Goal: Navigation & Orientation: Find specific page/section

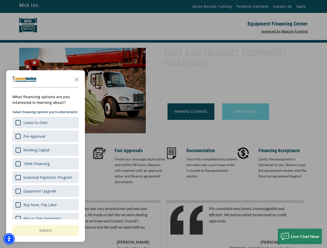
click at [163, 124] on div "button" at bounding box center [163, 124] width 327 height 248
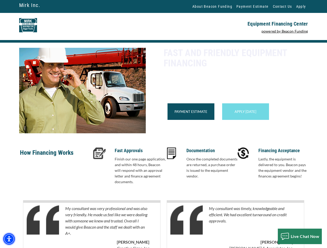
click at [9, 239] on img "Accessibility Menu" at bounding box center [8, 239] width 11 height 11
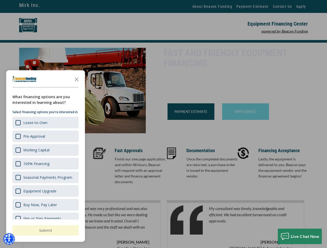
click at [163, 124] on body "Skip to main content Enable accessibility for low vision Open the accessibility…" at bounding box center [163, 124] width 327 height 248
click at [77, 79] on body "Skip to main content Enable accessibility for low vision Open the accessibility…" at bounding box center [163, 124] width 327 height 248
click at [45, 123] on body "Skip to main content Enable accessibility for low vision Open the accessibility…" at bounding box center [163, 124] width 327 height 248
click at [45, 136] on body "Skip to main content Enable accessibility for low vision Open the accessibility…" at bounding box center [163, 124] width 327 height 248
click at [45, 150] on body "Skip to main content Enable accessibility for low vision Open the accessibility…" at bounding box center [163, 124] width 327 height 248
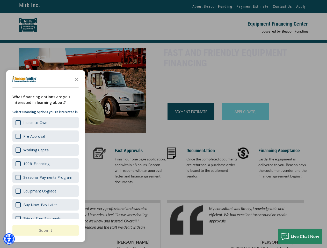
click at [45, 164] on body "Skip to main content Enable accessibility for low vision Open the accessibility…" at bounding box center [163, 124] width 327 height 248
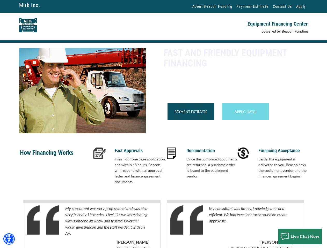
click at [45, 178] on body "Skip to main content Enable accessibility for low vision Open the accessibility…" at bounding box center [163, 124] width 327 height 248
click at [45, 191] on body "Skip to main content Enable accessibility for low vision Open the accessibility…" at bounding box center [163, 124] width 327 height 248
